Goal: Task Accomplishment & Management: Manage account settings

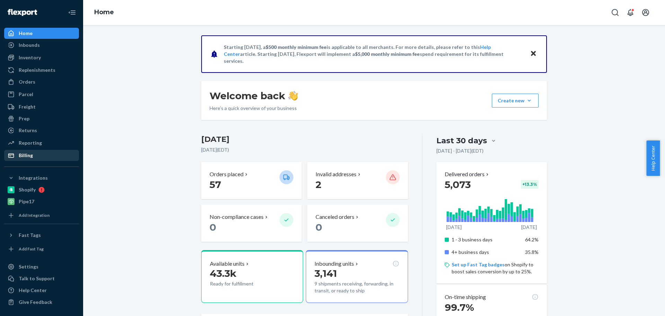
click at [29, 158] on div "Billing" at bounding box center [26, 155] width 14 height 7
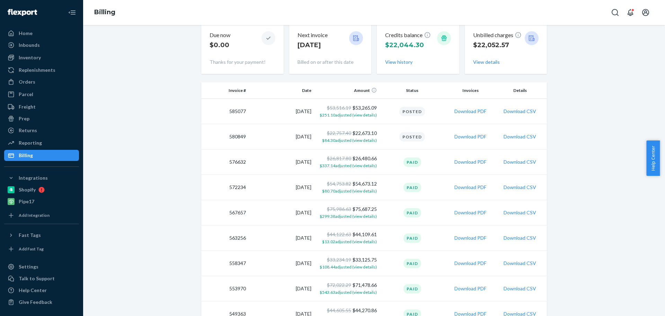
scroll to position [69, 0]
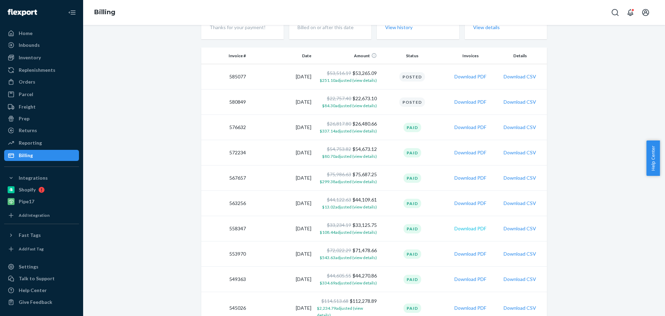
click at [459, 231] on button "Download PDF" at bounding box center [471, 228] width 32 height 7
